Goal: Information Seeking & Learning: Learn about a topic

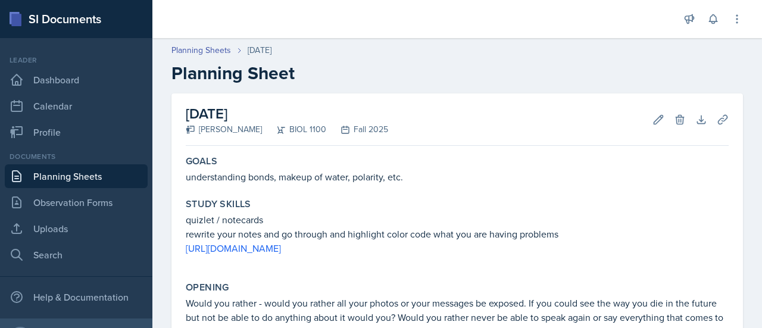
scroll to position [12, 0]
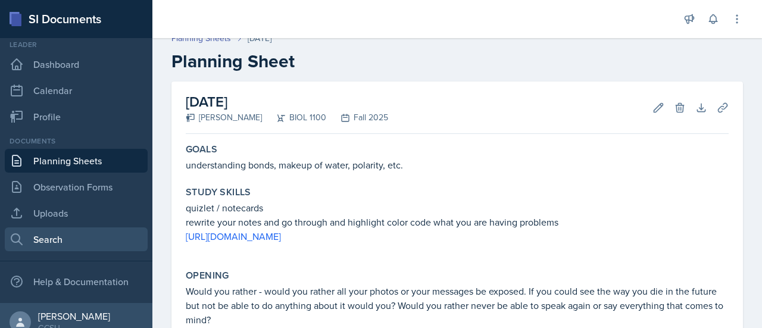
click at [76, 243] on link "Search" at bounding box center [76, 239] width 143 height 24
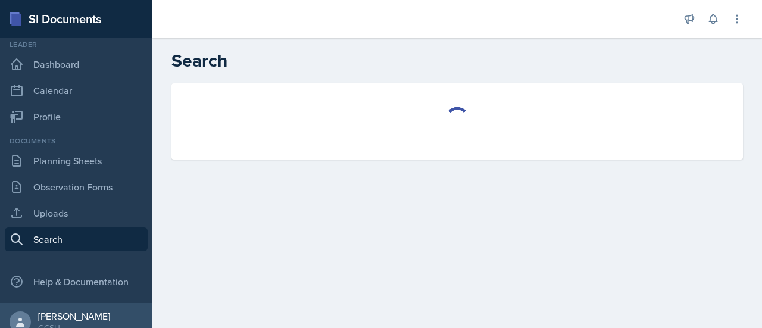
select select "all"
select select "1"
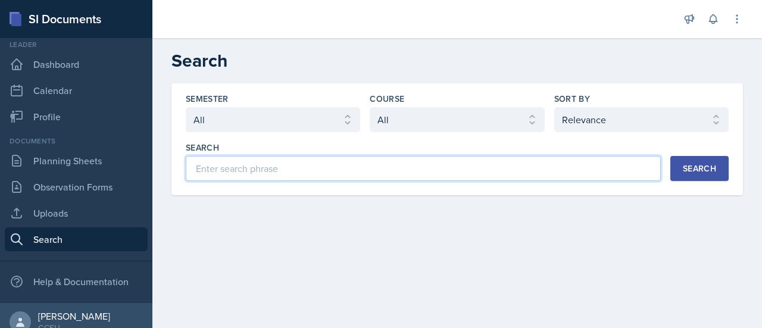
click at [256, 167] on input at bounding box center [423, 168] width 475 height 25
type input "skull"
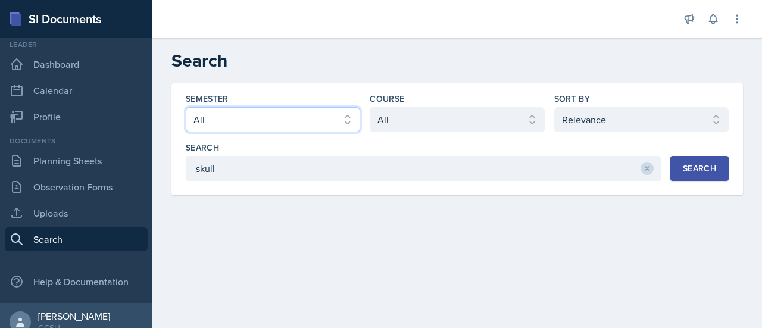
click at [348, 119] on select "Select semester All Fall 2025 Spring 2025 Fall 2024 Spring 2024 Fall 2023 Sprin…" at bounding box center [273, 119] width 174 height 25
select select "986fdc3e-2246-4ffd-9cb8-78666de4ebed"
click at [186, 107] on select "Select semester All Fall 2025 Spring 2025 Fall 2024 Spring 2024 Fall 2023 Sprin…" at bounding box center [273, 119] width 174 height 25
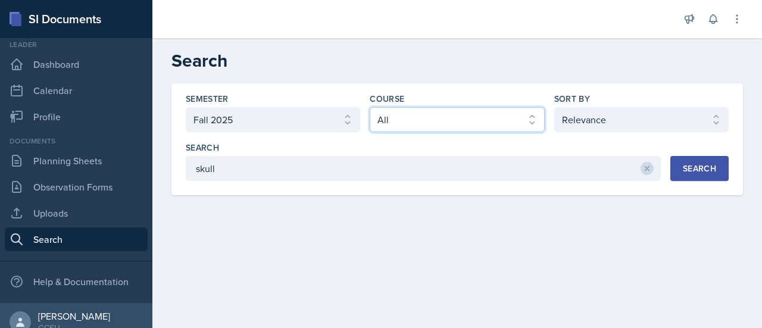
click at [429, 116] on select "Select course All ACCT 3101 ACCT 3102 ASTR 1000 BIOL 1100 BIOL 1107 BIOL 1108 B…" at bounding box center [457, 119] width 174 height 25
select select "0962fe08-ee06-47f9-81f7-2fff629c3db1"
click at [370, 107] on select "Select course All ACCT 3101 ACCT 3102 ASTR 1000 BIOL 1100 BIOL 1107 BIOL 1108 B…" at bounding box center [457, 119] width 174 height 25
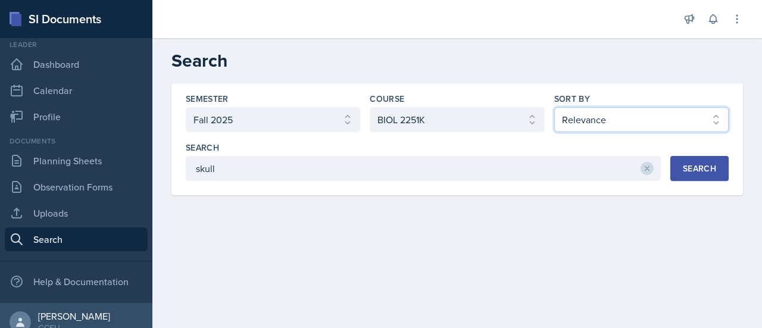
click at [619, 117] on select "Select sort by Relevance Document Date (Asc) Document Date (Desc)" at bounding box center [641, 119] width 174 height 25
click at [554, 107] on select "Select sort by Relevance Document Date (Asc) Document Date (Desc)" at bounding box center [641, 119] width 174 height 25
click at [694, 172] on div "Search" at bounding box center [699, 169] width 33 height 10
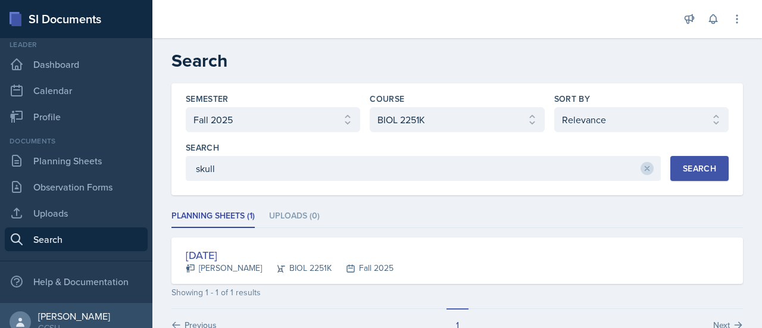
scroll to position [30, 0]
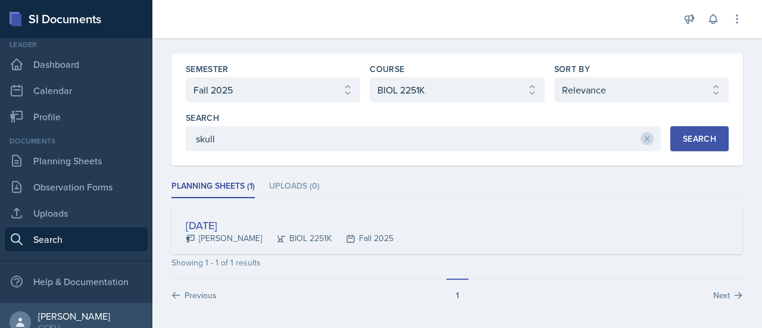
click at [238, 224] on div "[DATE]" at bounding box center [290, 225] width 208 height 16
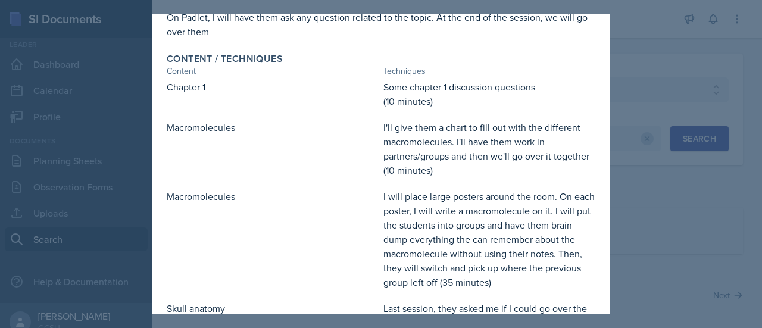
scroll to position [181, 0]
click at [669, 57] on div at bounding box center [381, 164] width 762 height 328
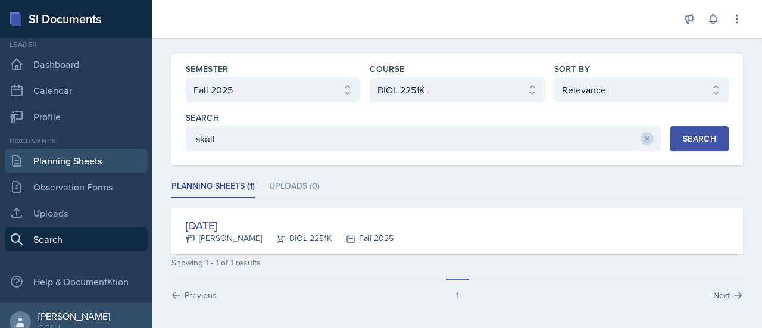
click at [92, 165] on link "Planning Sheets" at bounding box center [76, 161] width 143 height 24
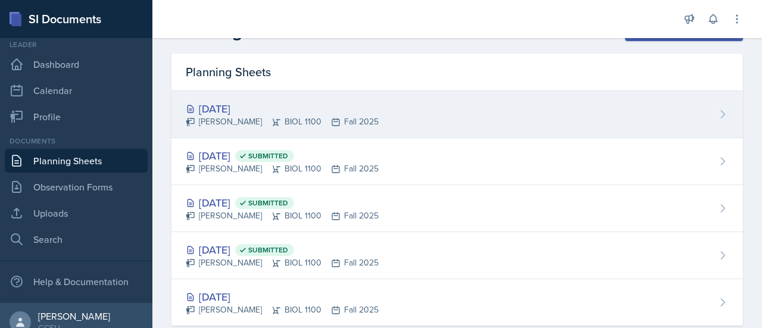
click at [224, 103] on div "[DATE]" at bounding box center [282, 109] width 193 height 16
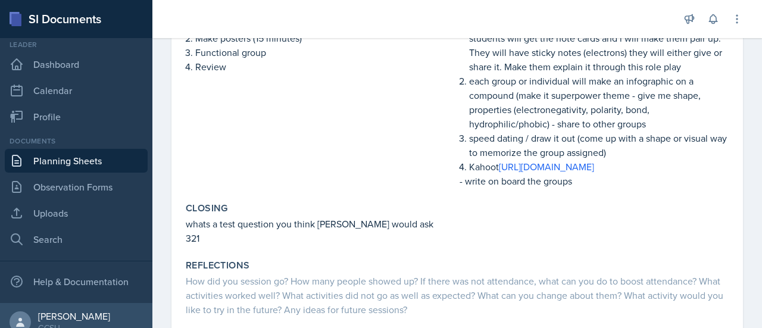
scroll to position [378, 0]
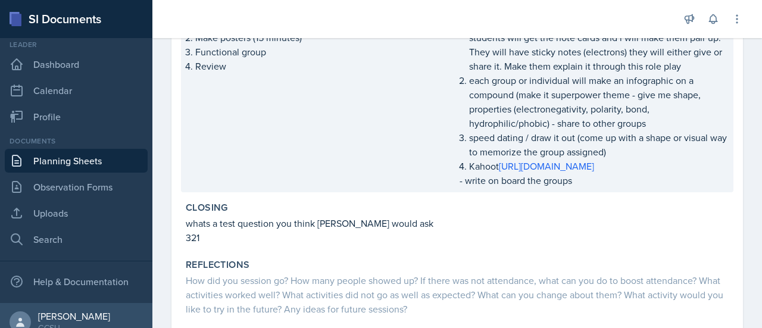
click at [535, 146] on p "speed dating / draw it out (come up with a shape or visual way to memorize the …" at bounding box center [599, 144] width 260 height 29
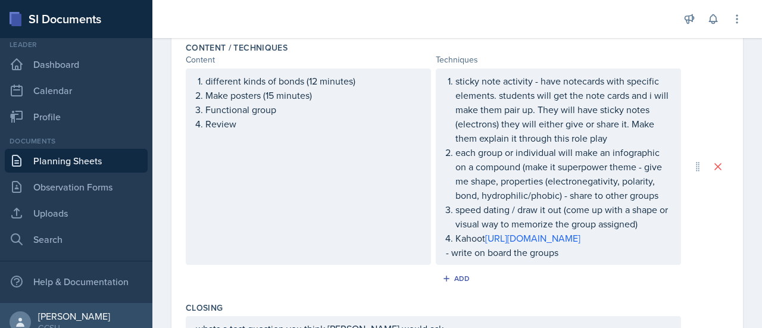
click at [512, 213] on ol "sticky note activity - have notecards with specific elements. students will get…" at bounding box center [564, 160] width 216 height 172
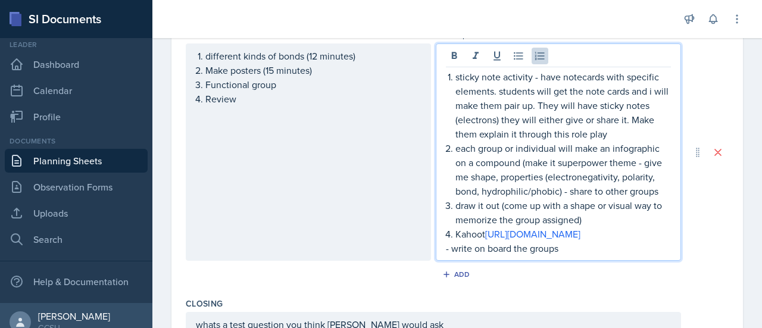
scroll to position [394, 0]
